Goal: Check status

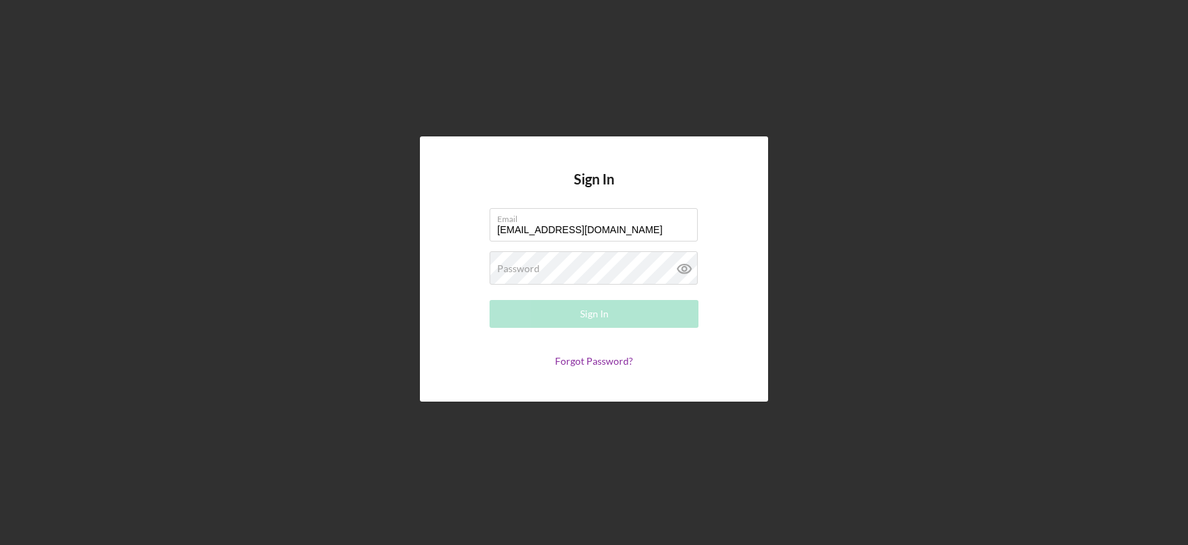
type input "[EMAIL_ADDRESS][DOMAIN_NAME]"
click at [610, 319] on button "Sign In" at bounding box center [594, 314] width 209 height 28
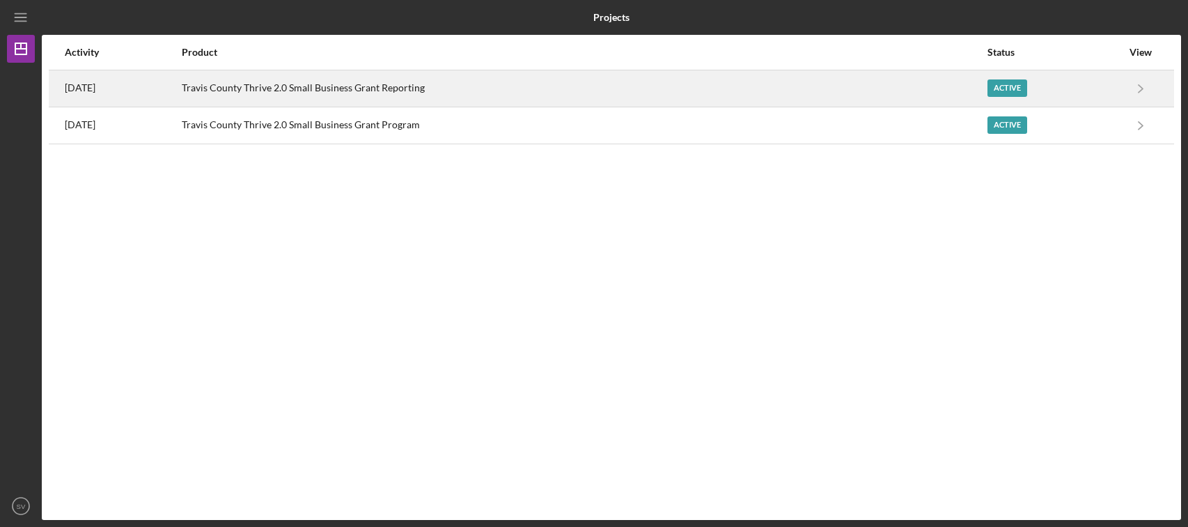
click at [1009, 81] on div "Active" at bounding box center [1008, 87] width 40 height 17
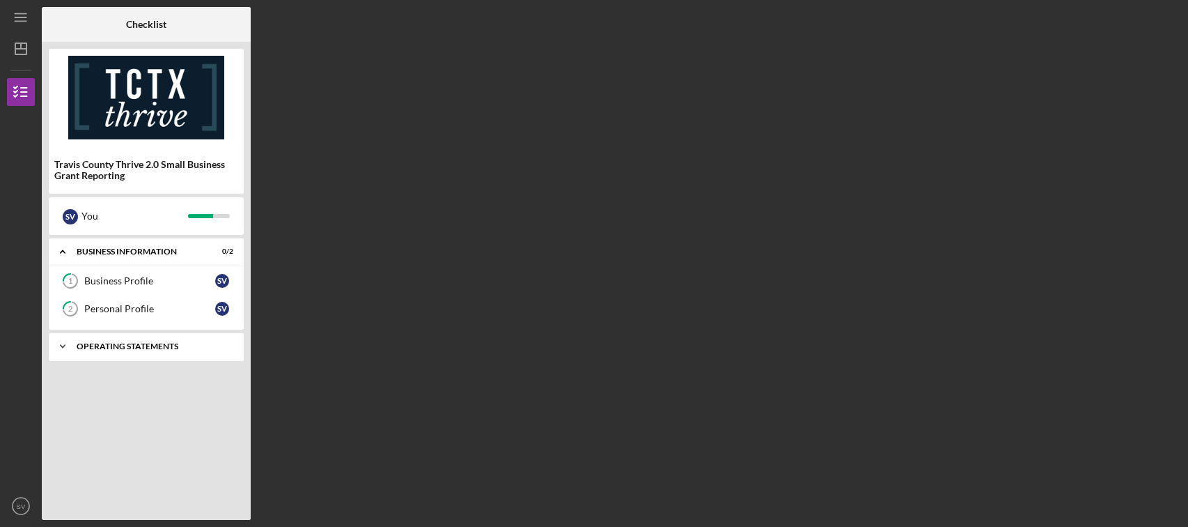
click at [109, 346] on div "Operating Statements" at bounding box center [152, 346] width 150 height 8
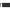
scroll to position [225, 0]
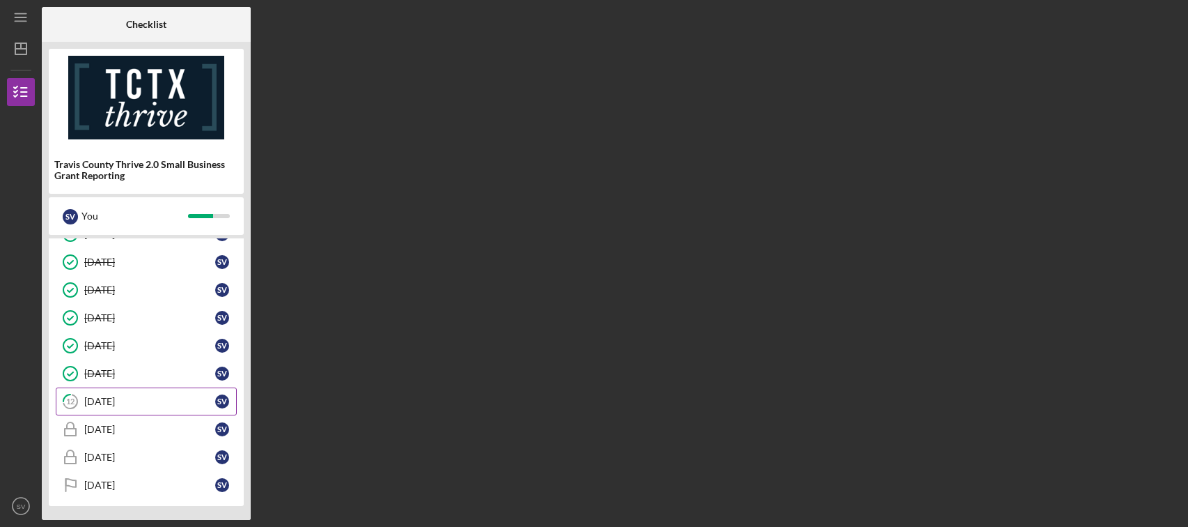
click at [137, 398] on div "[DATE]" at bounding box center [149, 401] width 131 height 11
